Goal: Task Accomplishment & Management: Use online tool/utility

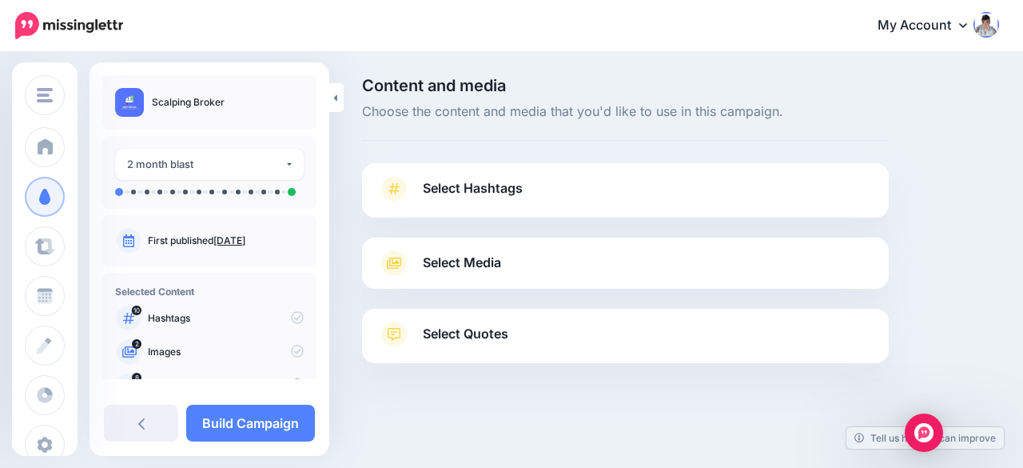
click at [468, 269] on span "Select Media" at bounding box center [462, 263] width 78 height 22
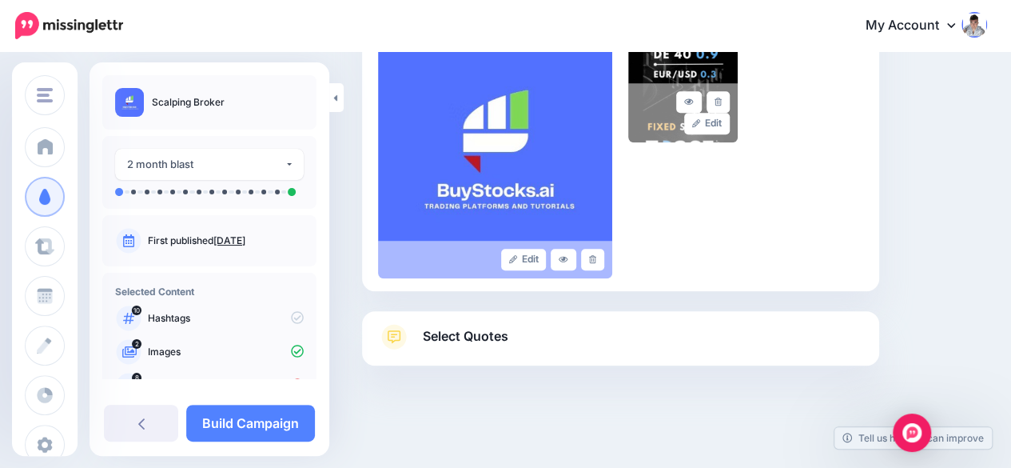
scroll to position [416, 0]
click at [472, 342] on span "Select Quotes" at bounding box center [466, 336] width 86 height 22
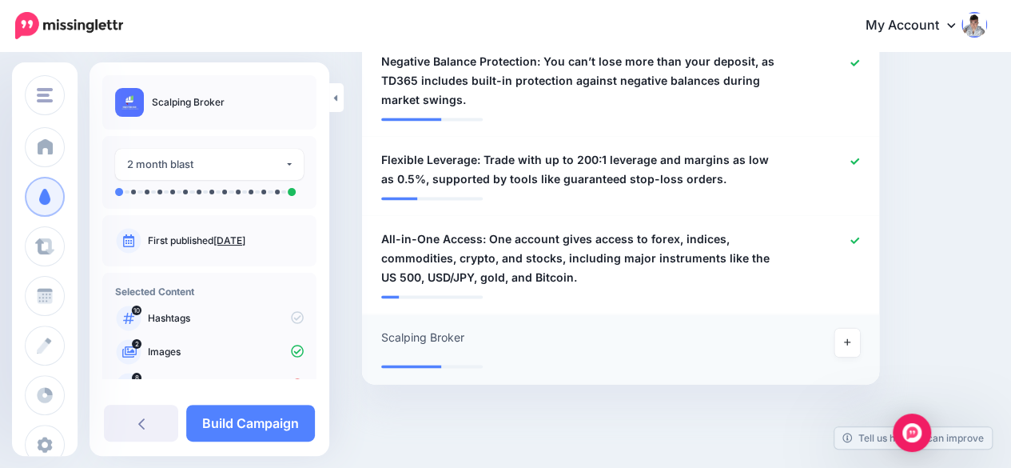
scroll to position [1054, 0]
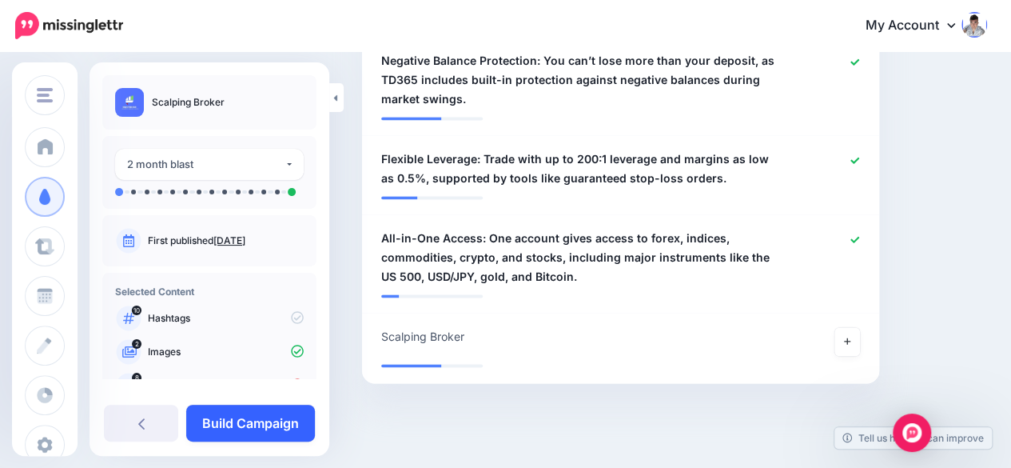
click at [261, 424] on link "Build Campaign" at bounding box center [250, 423] width 129 height 37
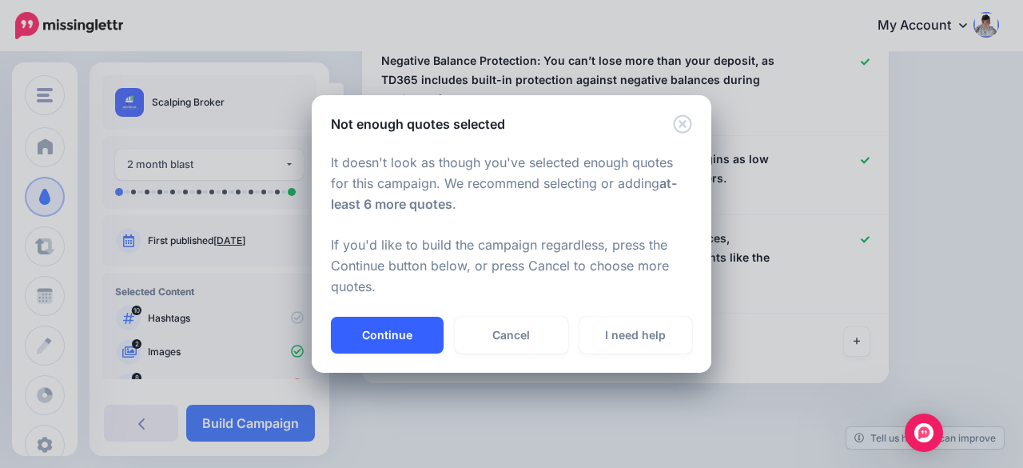
click at [383, 331] on button "Continue" at bounding box center [387, 335] width 113 height 37
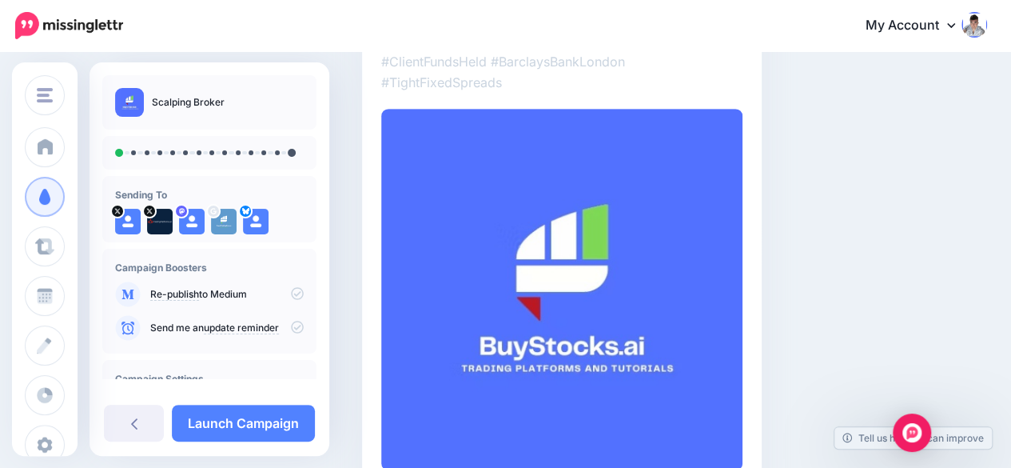
scroll to position [320, 0]
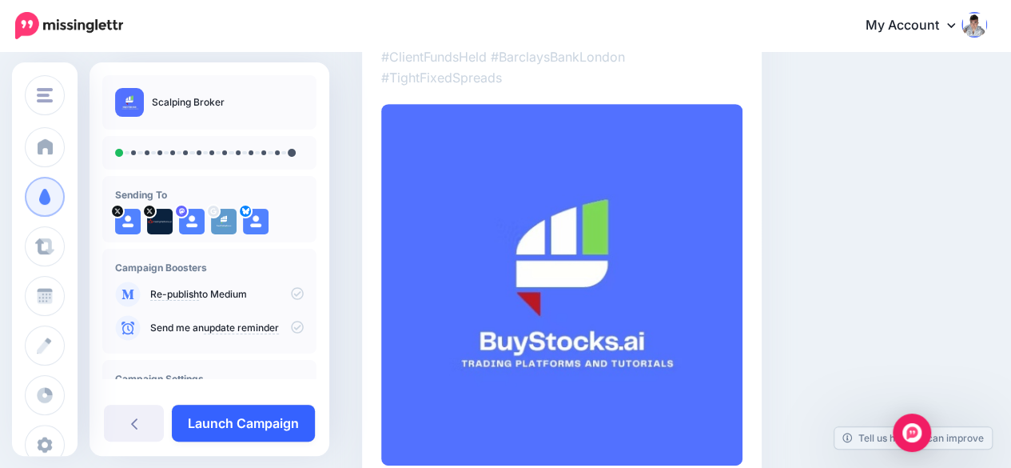
click at [300, 426] on link "Launch Campaign" at bounding box center [243, 423] width 143 height 37
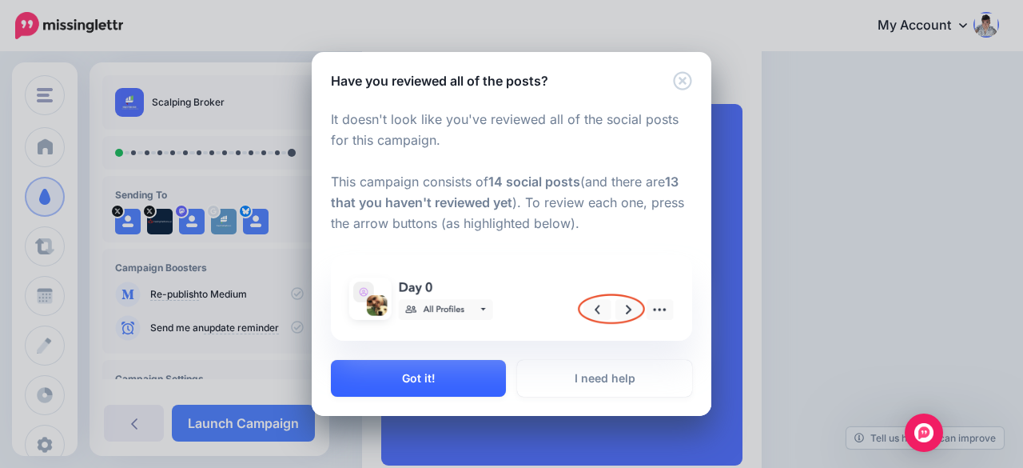
click at [423, 377] on button "Got it!" at bounding box center [418, 378] width 175 height 37
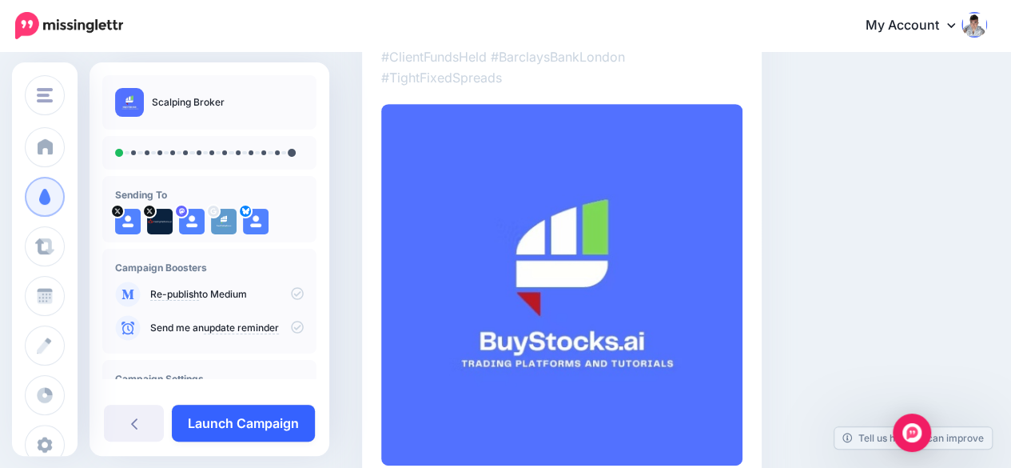
click at [278, 433] on link "Launch Campaign" at bounding box center [243, 423] width 143 height 37
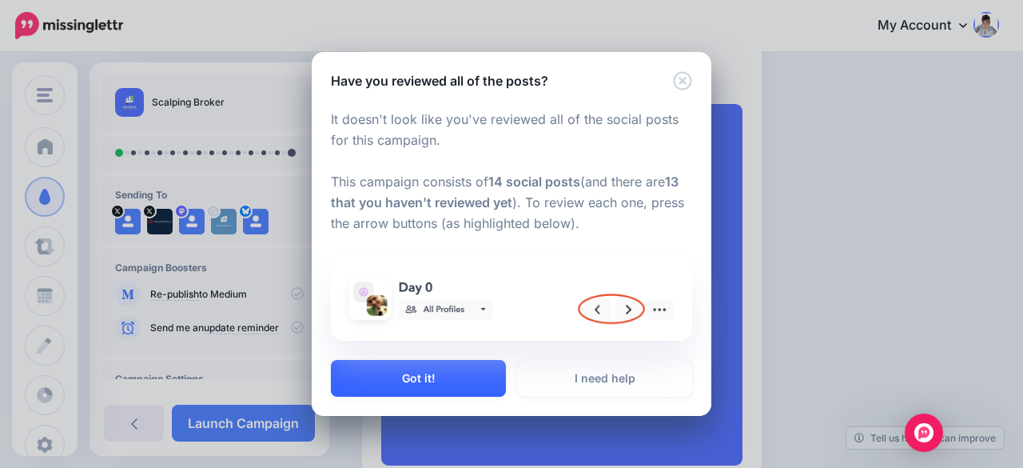
click at [384, 377] on button "Got it!" at bounding box center [418, 378] width 175 height 37
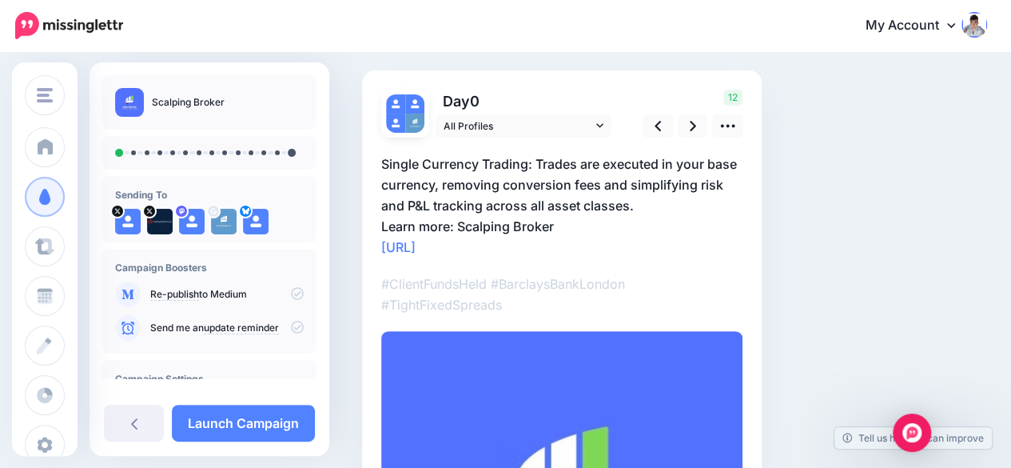
scroll to position [88, 0]
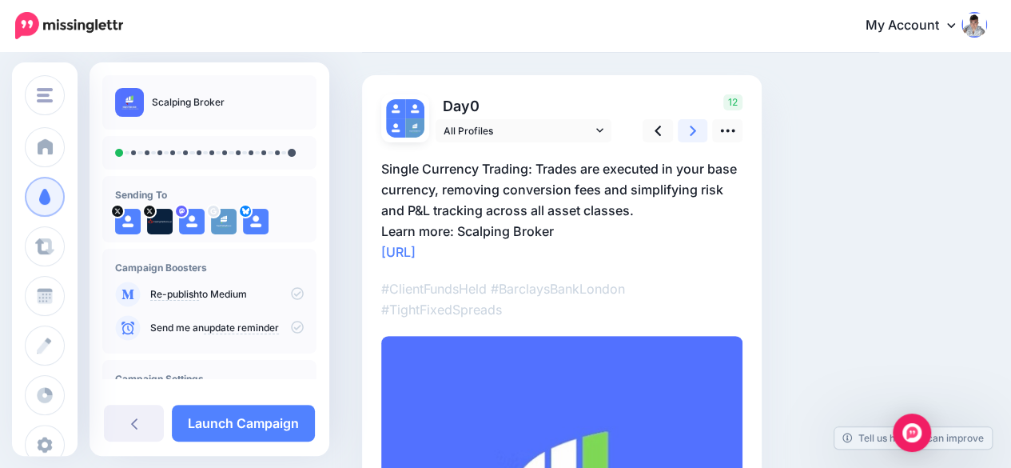
click at [702, 134] on link at bounding box center [693, 130] width 30 height 23
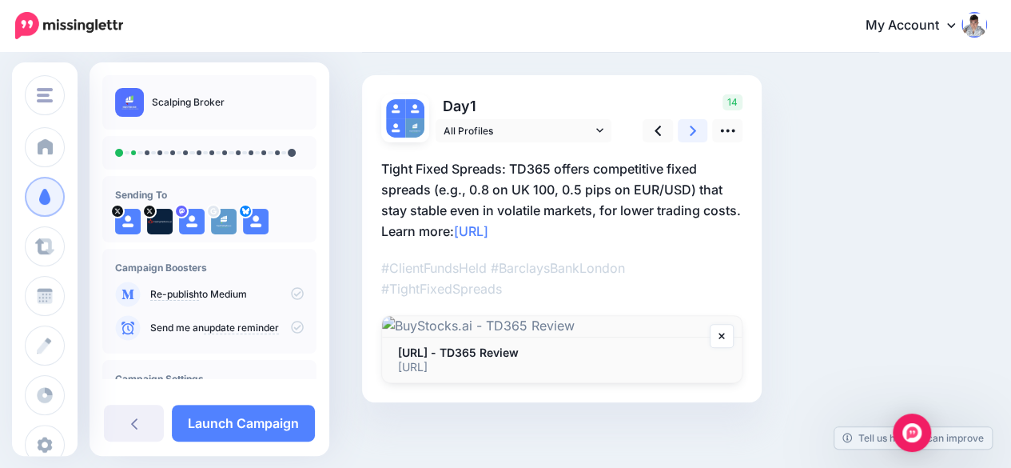
click at [702, 136] on link at bounding box center [693, 130] width 30 height 23
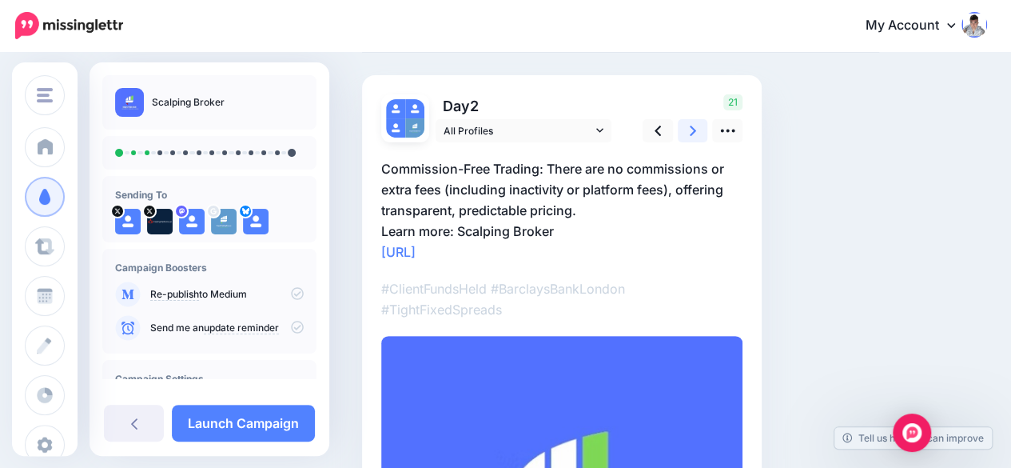
click at [699, 137] on link at bounding box center [693, 130] width 30 height 23
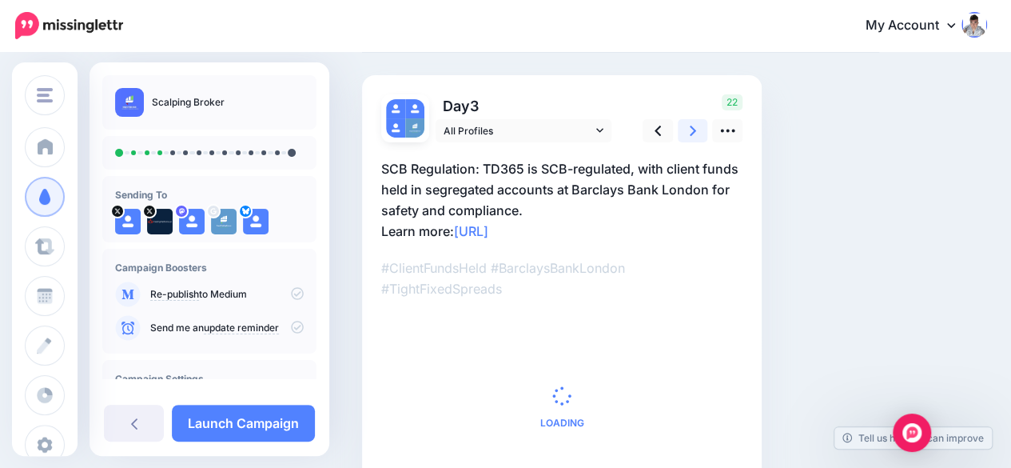
click at [699, 137] on link at bounding box center [693, 130] width 30 height 23
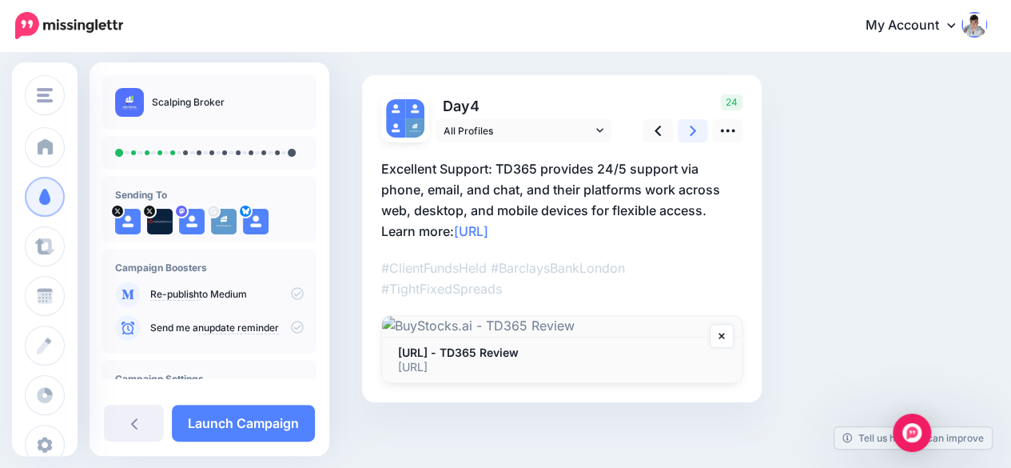
click at [699, 137] on link at bounding box center [693, 130] width 30 height 23
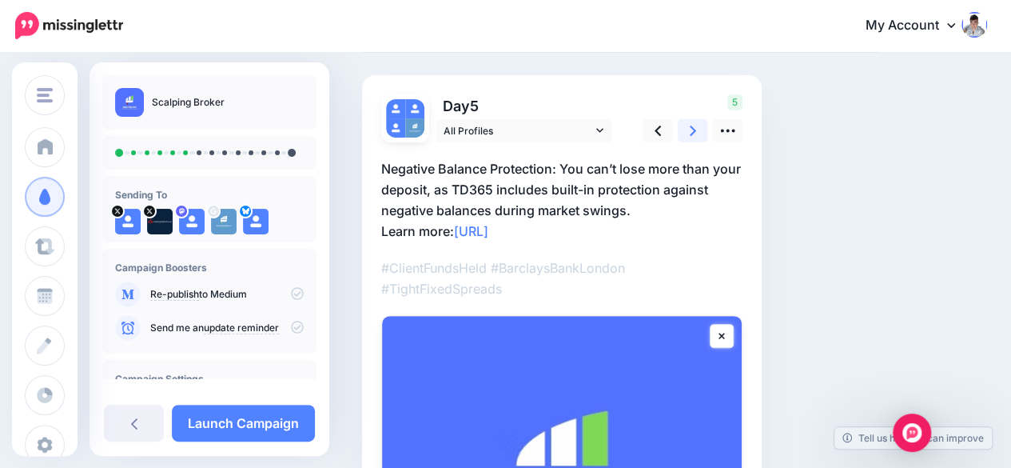
click at [699, 137] on link at bounding box center [693, 130] width 30 height 23
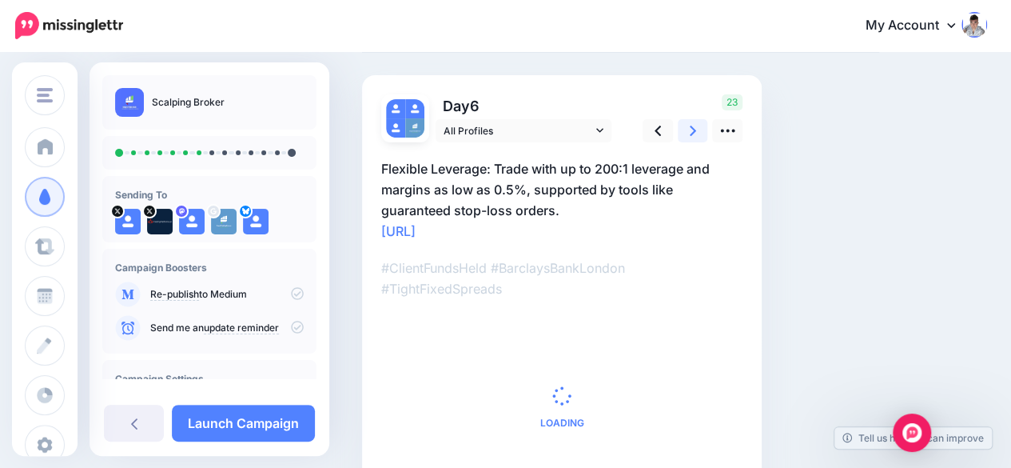
click at [699, 137] on link at bounding box center [693, 130] width 30 height 23
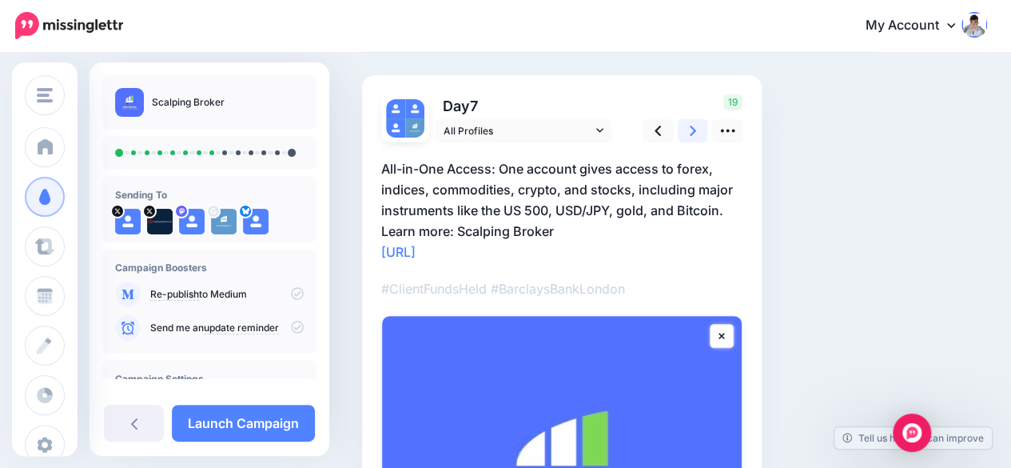
click at [699, 137] on link at bounding box center [693, 130] width 30 height 23
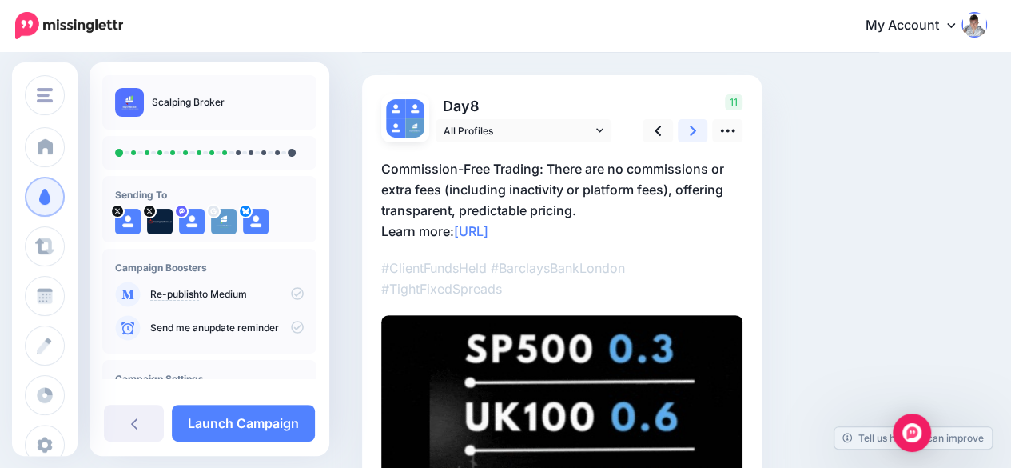
click at [699, 137] on link at bounding box center [693, 130] width 30 height 23
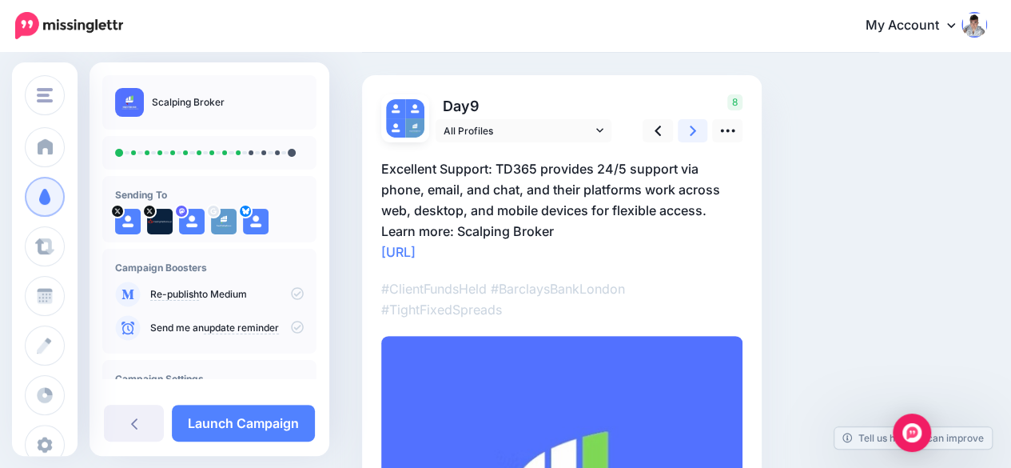
click at [699, 137] on link at bounding box center [693, 130] width 30 height 23
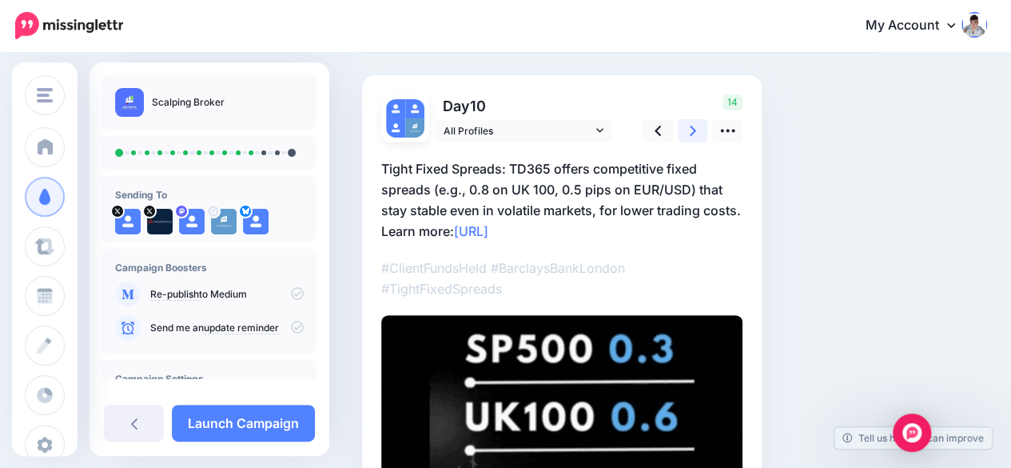
click at [699, 137] on link at bounding box center [693, 130] width 30 height 23
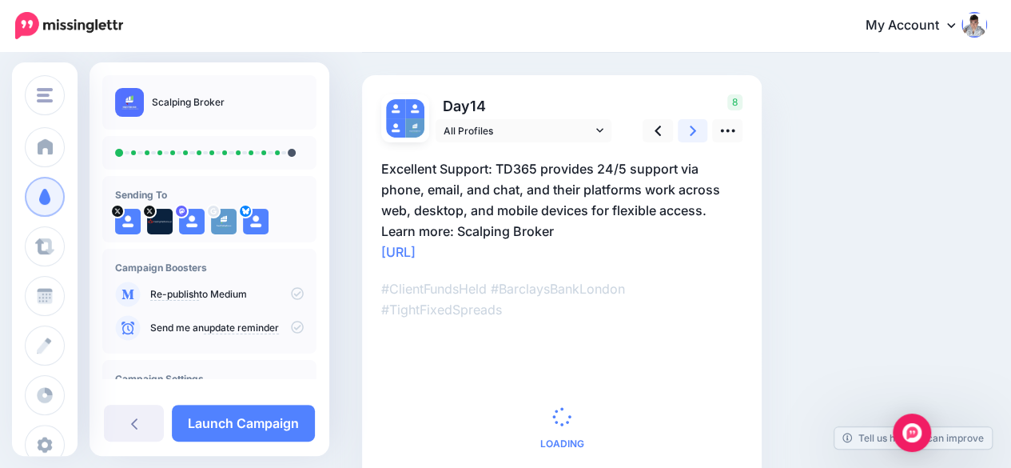
click at [699, 137] on link at bounding box center [693, 130] width 30 height 23
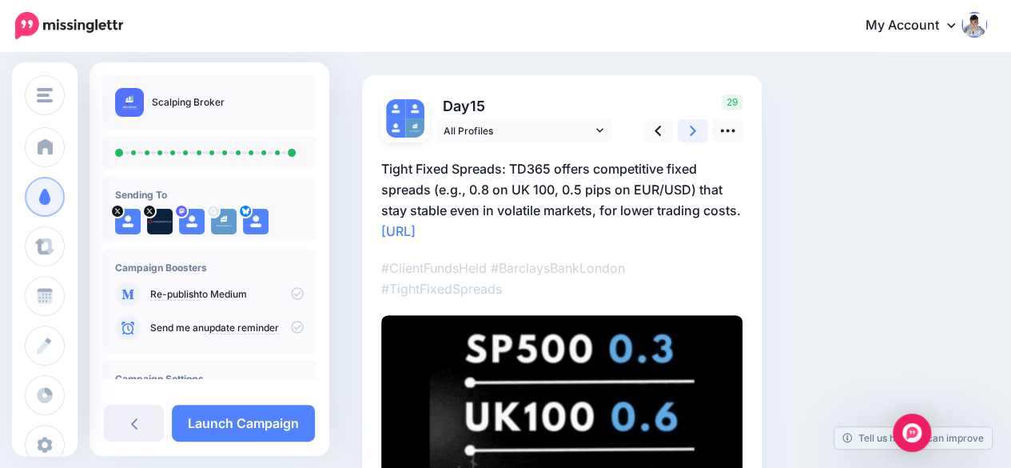
click at [699, 137] on link at bounding box center [693, 130] width 30 height 23
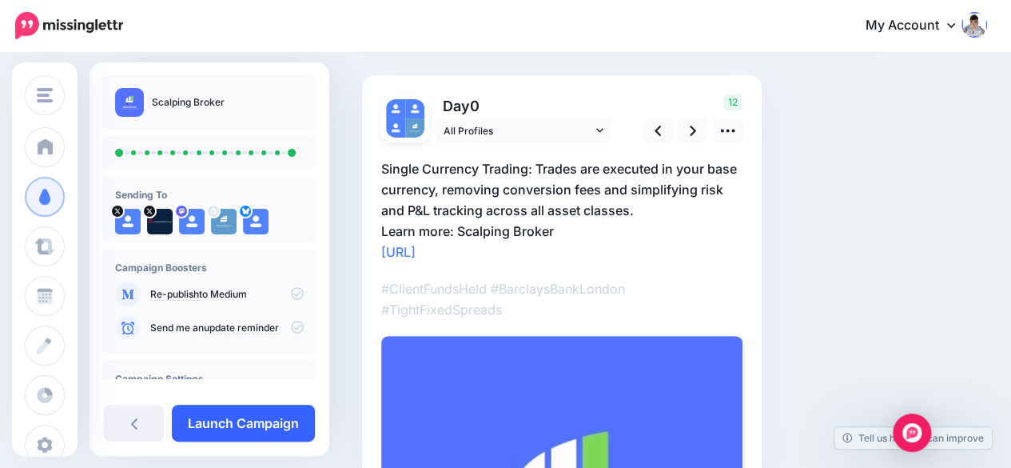
click at [251, 412] on link "Launch Campaign" at bounding box center [243, 423] width 143 height 37
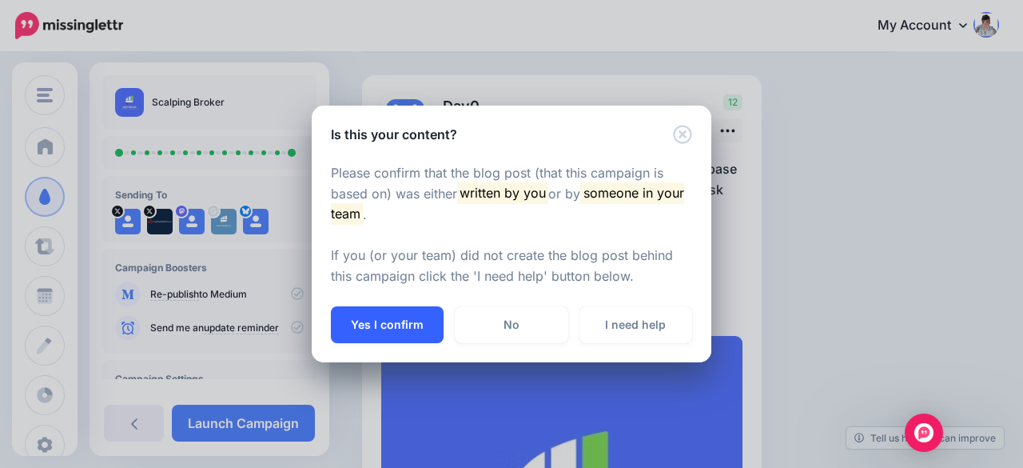
click at [366, 313] on button "Yes I confirm" at bounding box center [387, 324] width 113 height 37
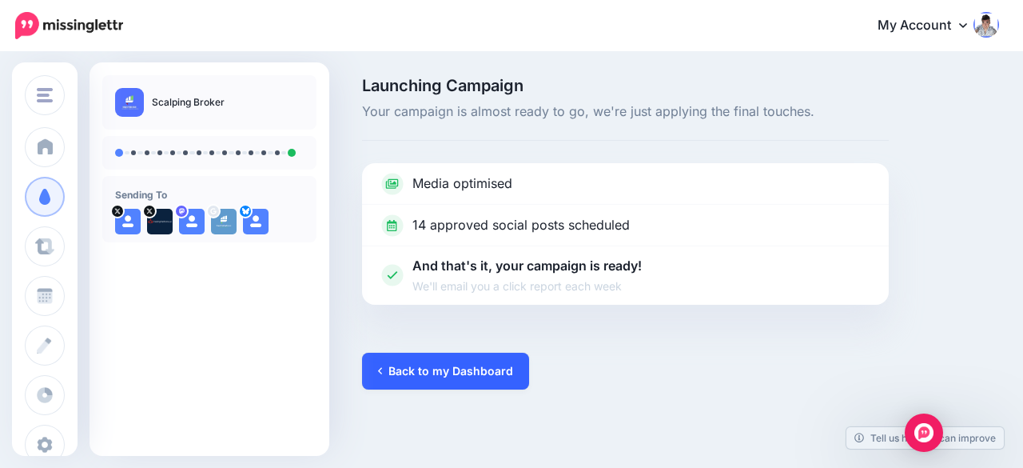
click at [381, 357] on link "Back to my Dashboard" at bounding box center [445, 371] width 167 height 37
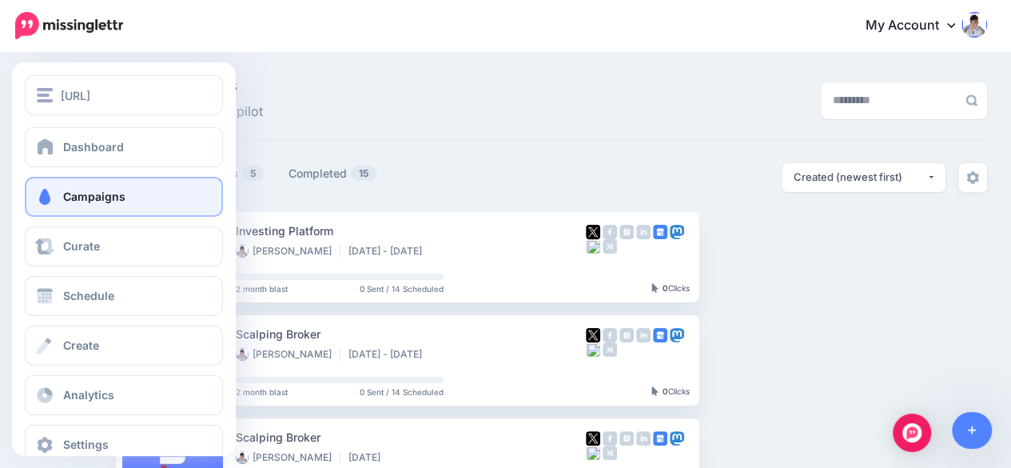
click at [90, 169] on div "Dashboard Campaigns Curate Schedule Create Analytics Settings Facebook Communit…" at bounding box center [124, 295] width 224 height 337
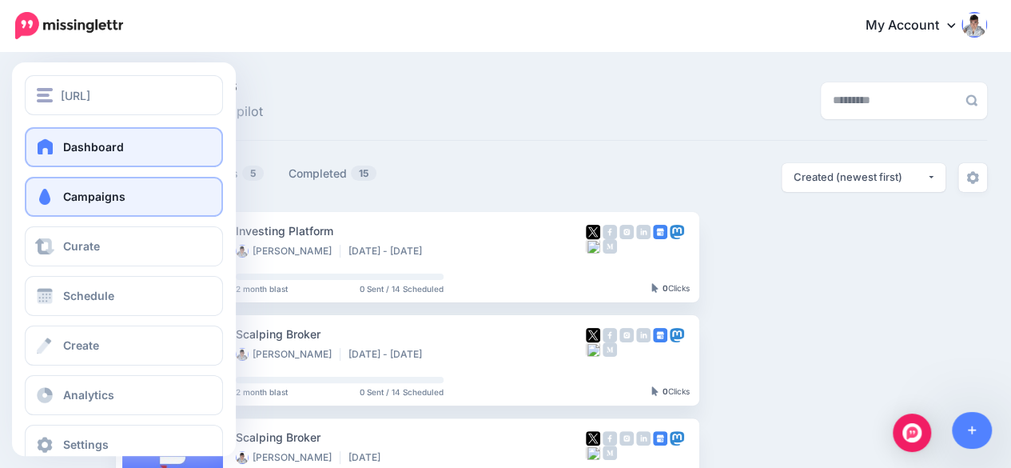
click at [102, 154] on span "Dashboard" at bounding box center [93, 147] width 61 height 14
